Goal: Check status: Check status

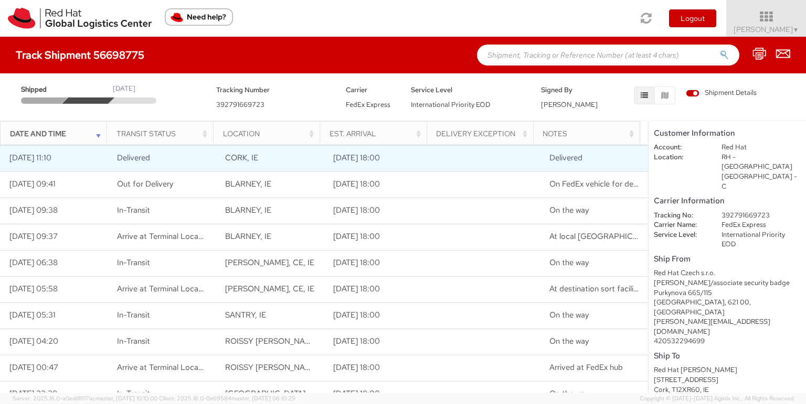
drag, startPoint x: 397, startPoint y: 165, endPoint x: 407, endPoint y: 149, distance: 18.6
click at [407, 149] on td "[DATE] 18:00" at bounding box center [378, 158] width 108 height 26
click at [407, 151] on td "[DATE] 18:00" at bounding box center [378, 158] width 108 height 26
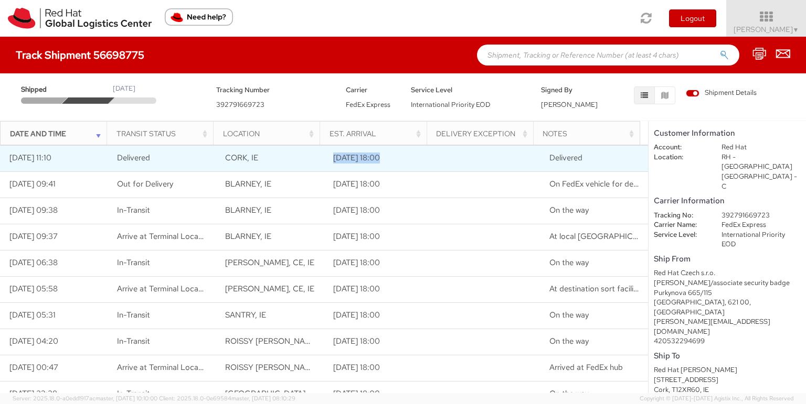
click at [407, 151] on td "[DATE] 18:00" at bounding box center [378, 158] width 108 height 26
click at [404, 151] on td "[DATE] 18:00" at bounding box center [378, 158] width 108 height 26
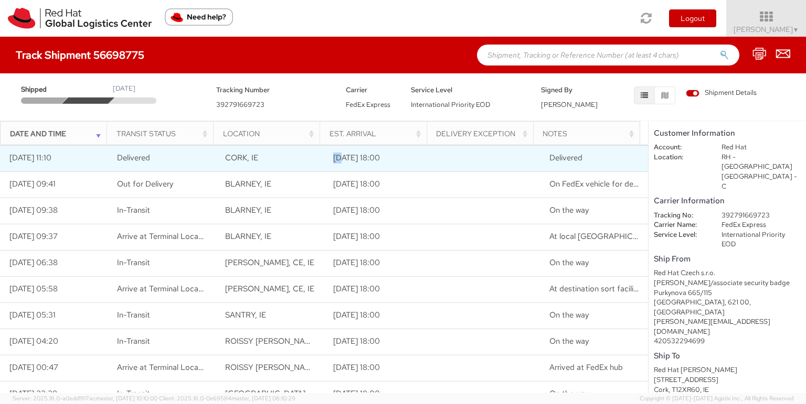
click at [404, 151] on td "[DATE] 18:00" at bounding box center [378, 158] width 108 height 26
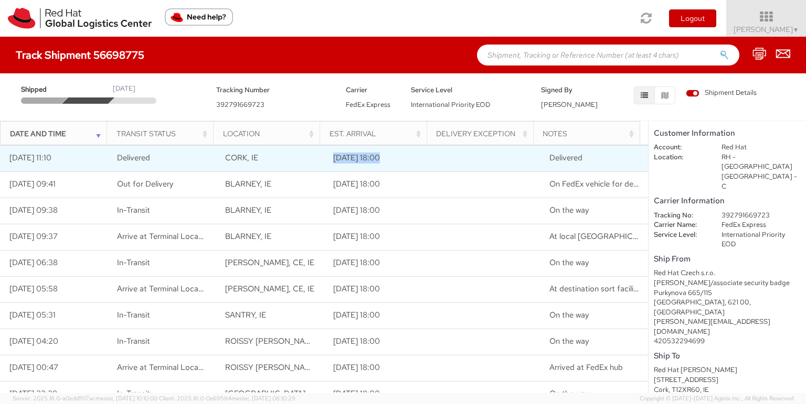
click at [404, 151] on td "[DATE] 18:00" at bounding box center [378, 158] width 108 height 26
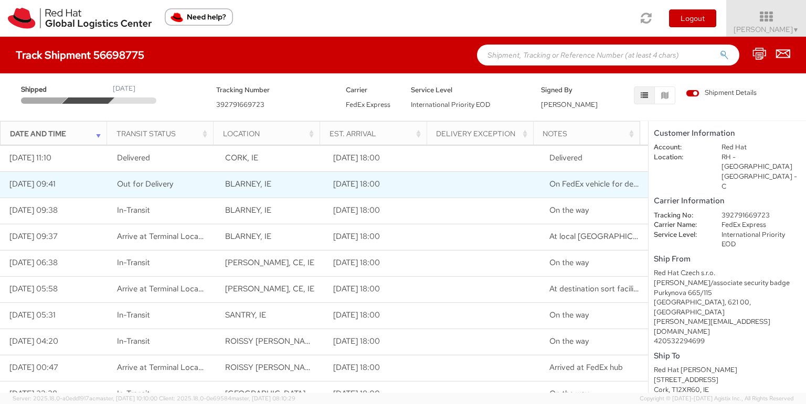
click at [383, 195] on td "[DATE] 18:00" at bounding box center [378, 184] width 108 height 26
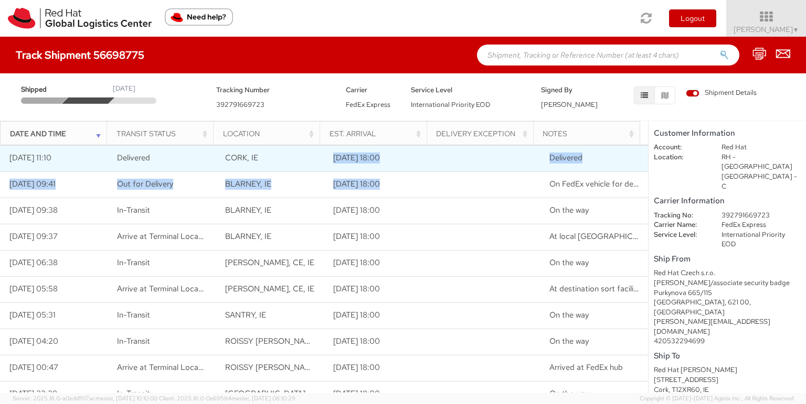
drag, startPoint x: 380, startPoint y: 185, endPoint x: 380, endPoint y: 149, distance: 36.2
click at [379, 150] on tbody "[DATE] 11:10 Delivered [GEOGRAPHIC_DATA], [GEOGRAPHIC_DATA] [DATE] 18:00 Delive…" at bounding box center [324, 355] width 648 height 420
click at [380, 148] on td "[DATE] 18:00" at bounding box center [378, 158] width 108 height 26
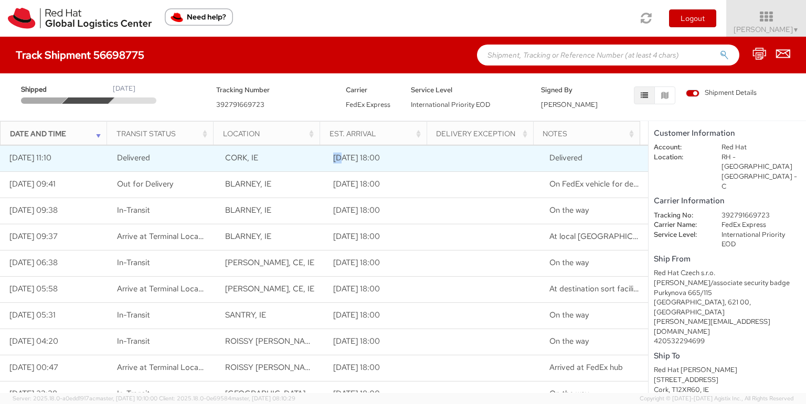
click at [380, 148] on td "[DATE] 18:00" at bounding box center [378, 158] width 108 height 26
click at [391, 188] on td "[DATE] 18:00" at bounding box center [378, 184] width 108 height 26
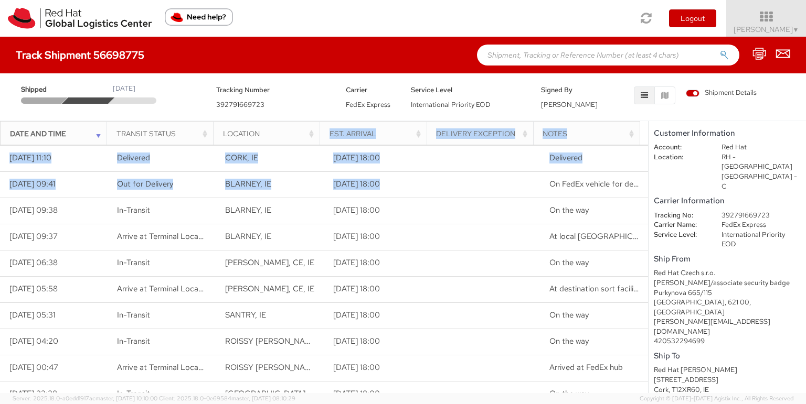
drag, startPoint x: 384, startPoint y: 159, endPoint x: 382, endPoint y: 137, distance: 21.7
click at [382, 137] on div "Date and Time Transit Status Location Est. Arrival Delivery Exception Notes Loa…" at bounding box center [324, 257] width 648 height 272
click at [382, 137] on div "Est. Arrival" at bounding box center [376, 133] width 94 height 10
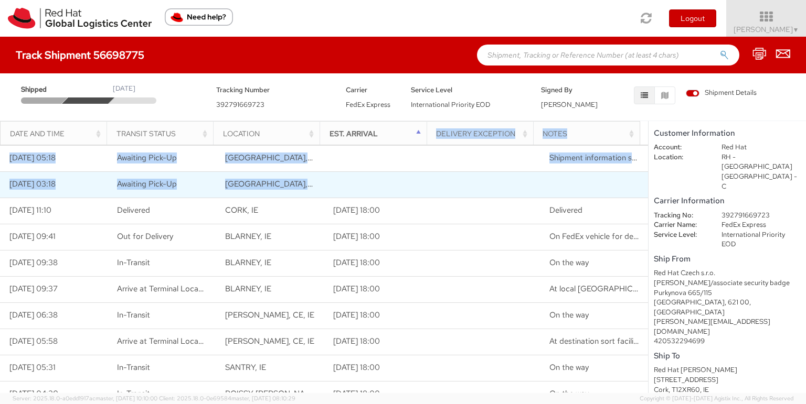
drag, startPoint x: 382, startPoint y: 137, endPoint x: 381, endPoint y: 171, distance: 34.1
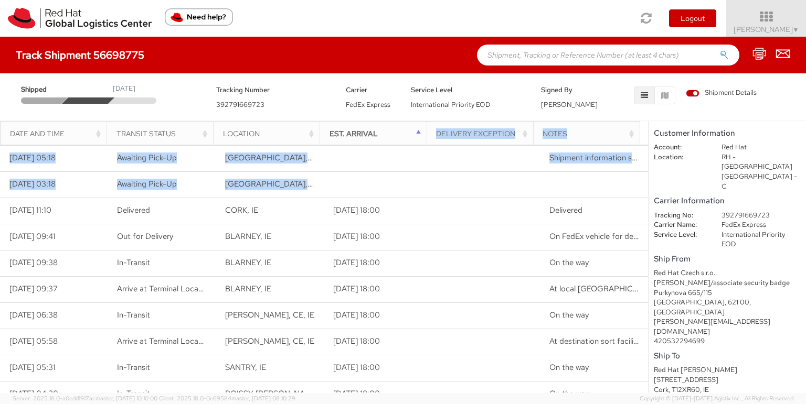
click at [382, 128] on div "Est. Arrival" at bounding box center [376, 133] width 94 height 10
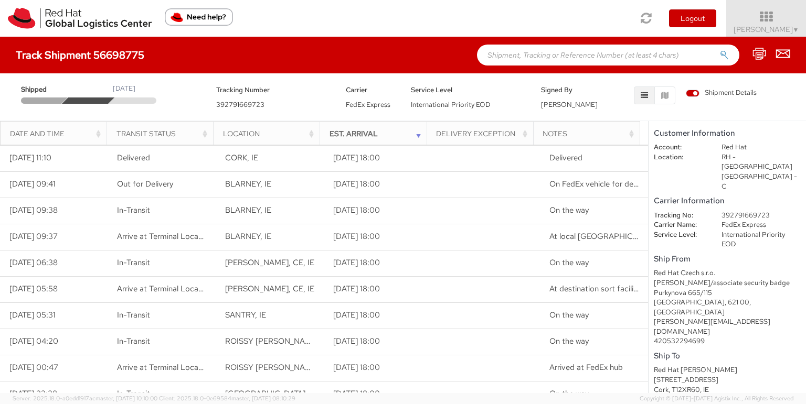
drag, startPoint x: 114, startPoint y: 385, endPoint x: 109, endPoint y: 393, distance: 8.7
click at [111, 390] on td "In-Transit" at bounding box center [162, 394] width 108 height 26
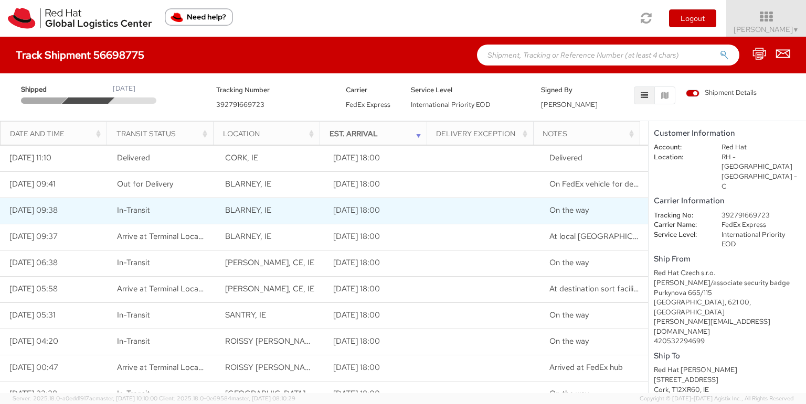
click at [151, 212] on td "In-Transit" at bounding box center [162, 211] width 108 height 26
